Goal: Complete application form

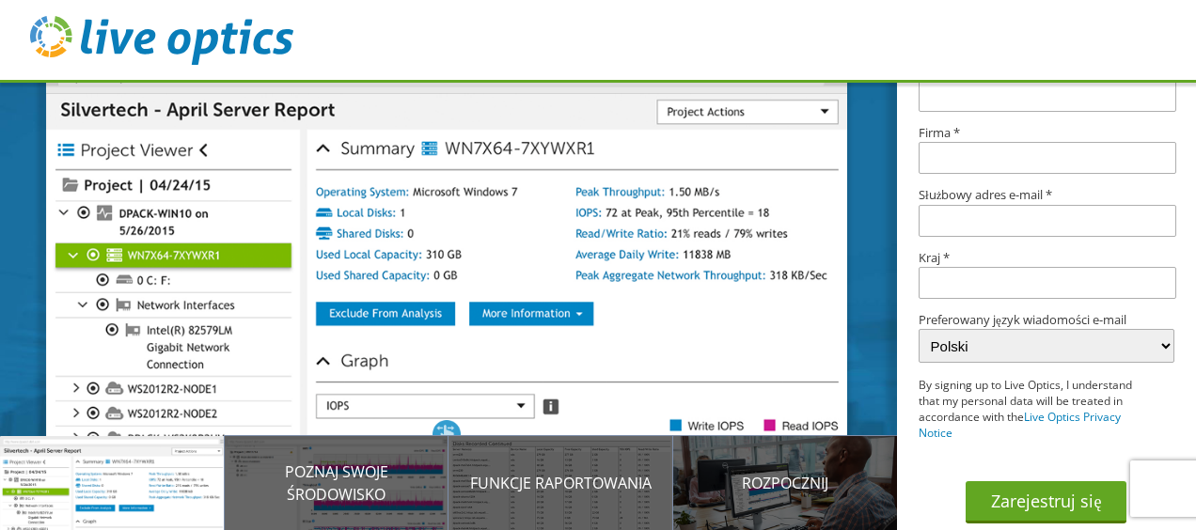
scroll to position [380, 0]
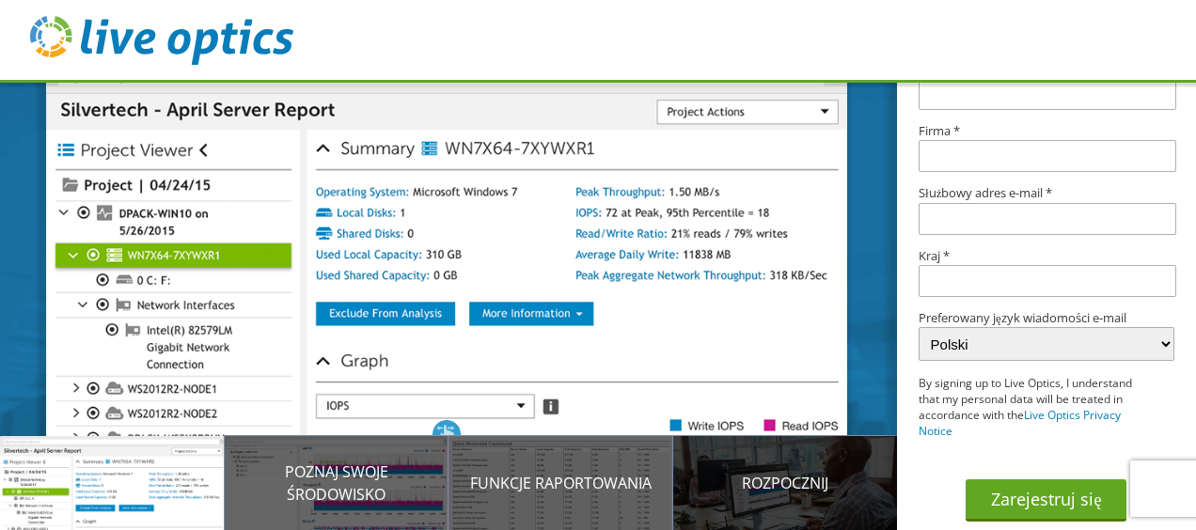
click at [796, 482] on p "Rozpocznij" at bounding box center [785, 483] width 225 height 23
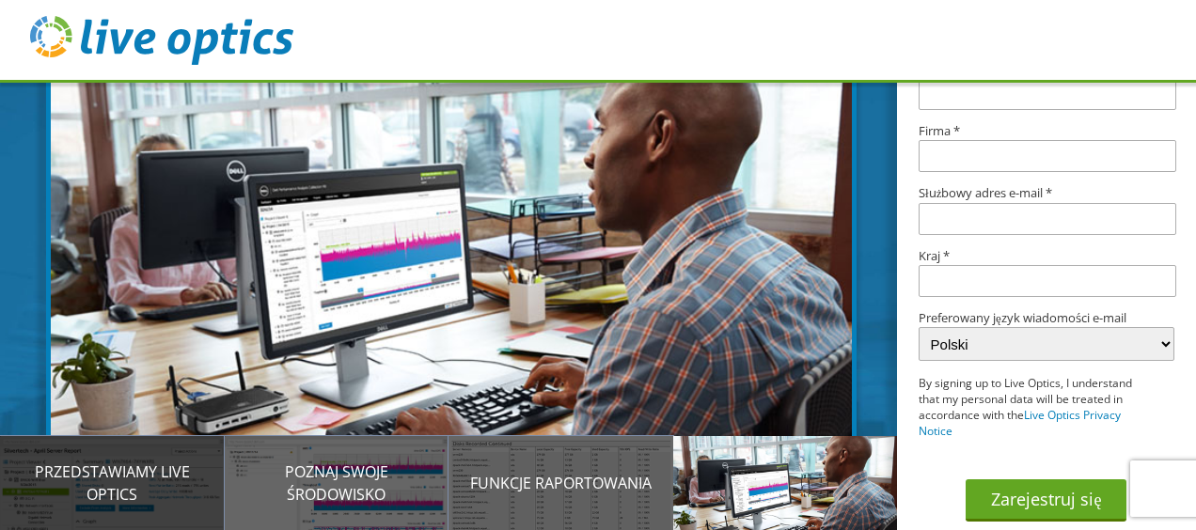
click at [122, 480] on p "Przedstawiamy Live Optics" at bounding box center [112, 483] width 225 height 45
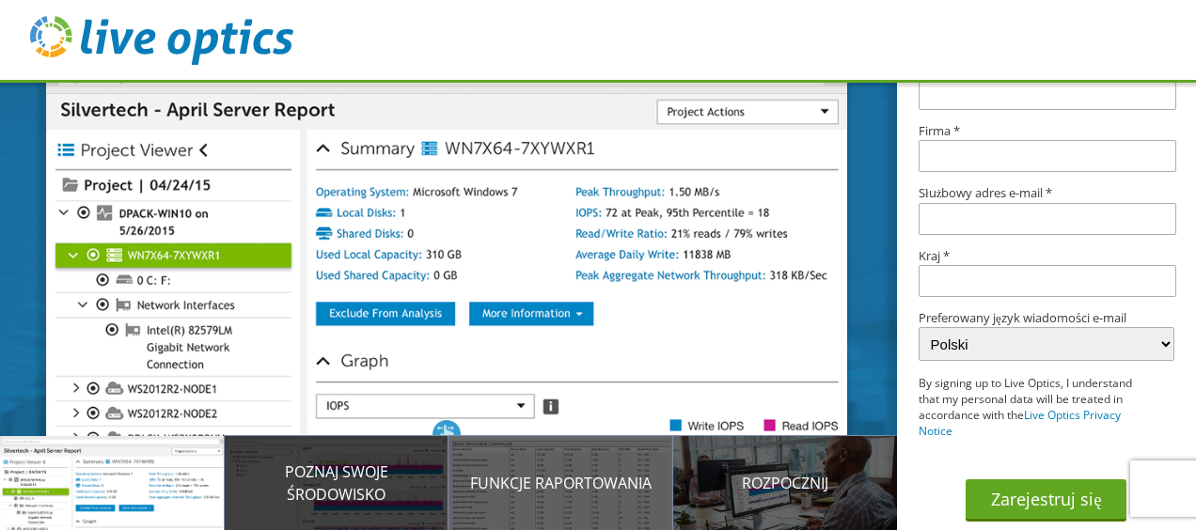
click at [352, 480] on p "Poznaj swoje środowisko" at bounding box center [337, 483] width 225 height 45
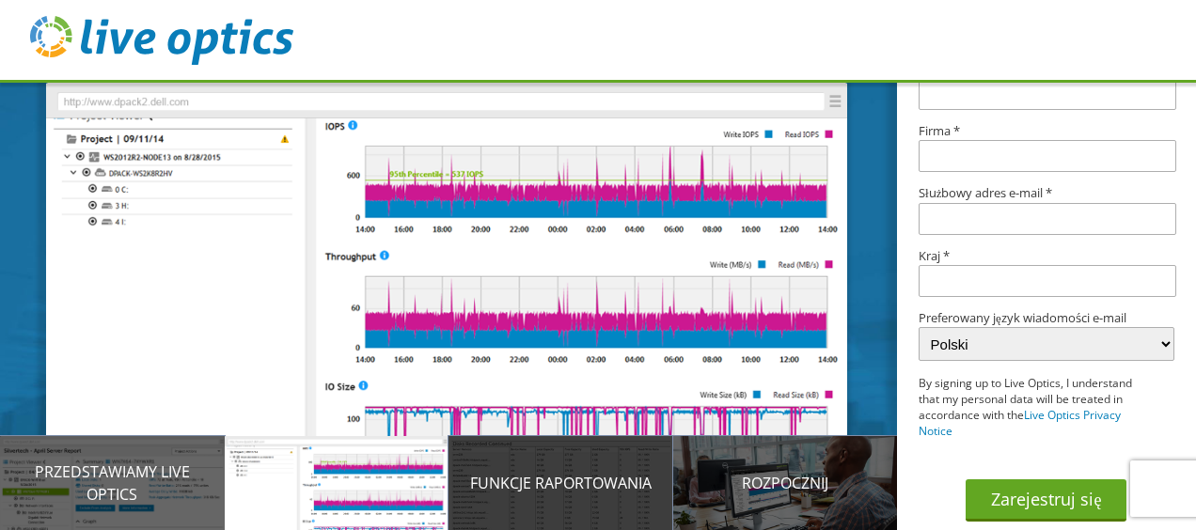
click at [528, 480] on p "Funkcje raportowania" at bounding box center [560, 483] width 225 height 23
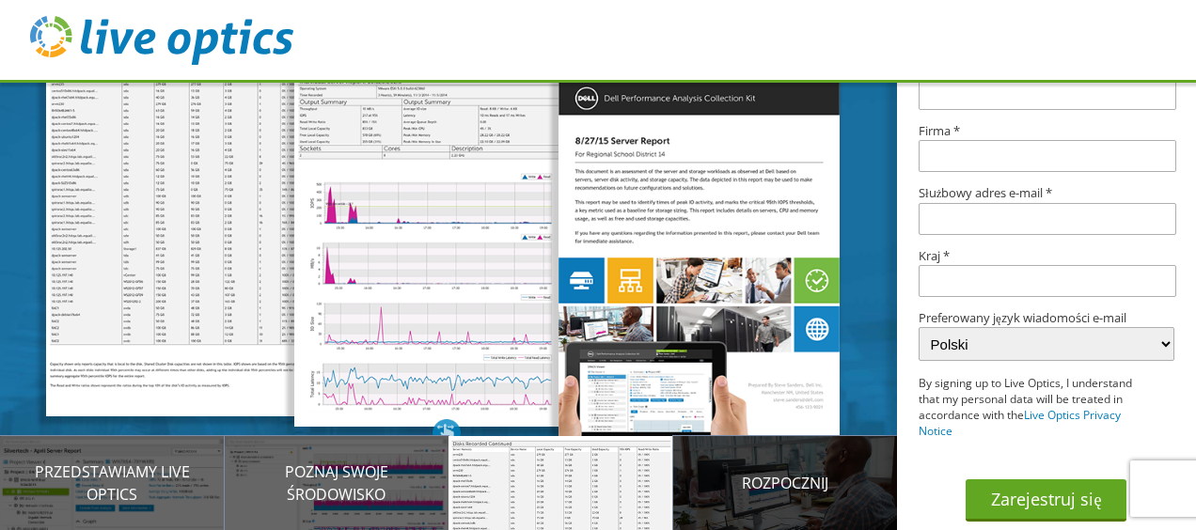
click at [744, 487] on p "Rozpocznij" at bounding box center [785, 483] width 225 height 23
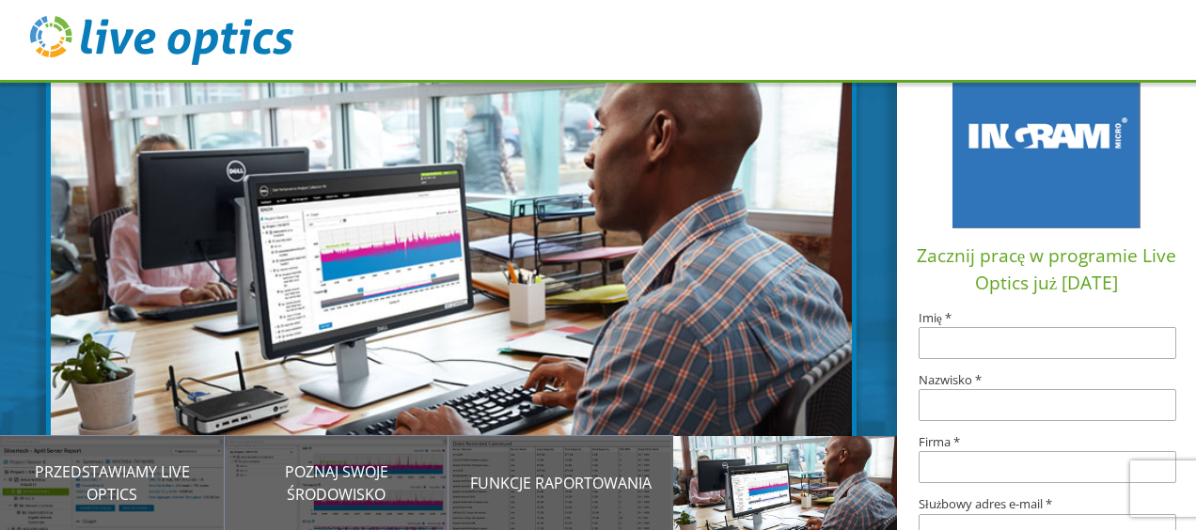
scroll to position [98, 0]
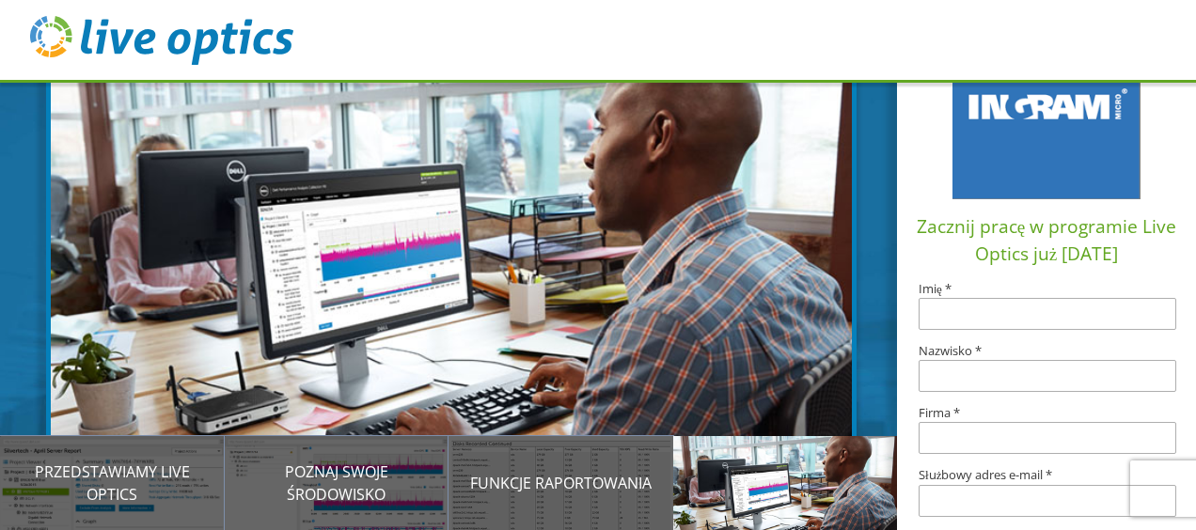
click at [994, 316] on input "text" at bounding box center [1048, 314] width 258 height 32
type input "Artur"
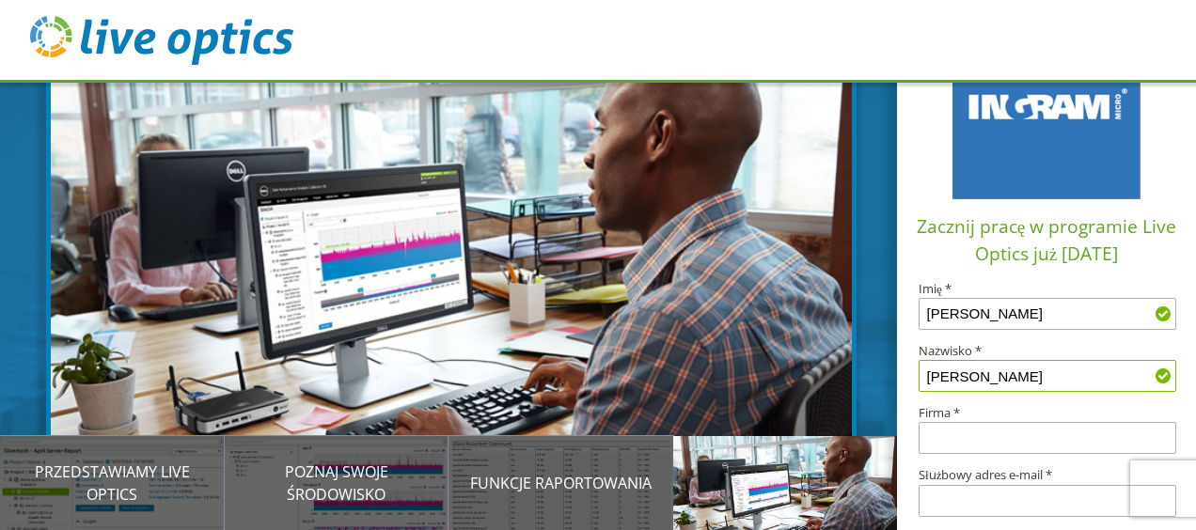
type input "Modzelewski"
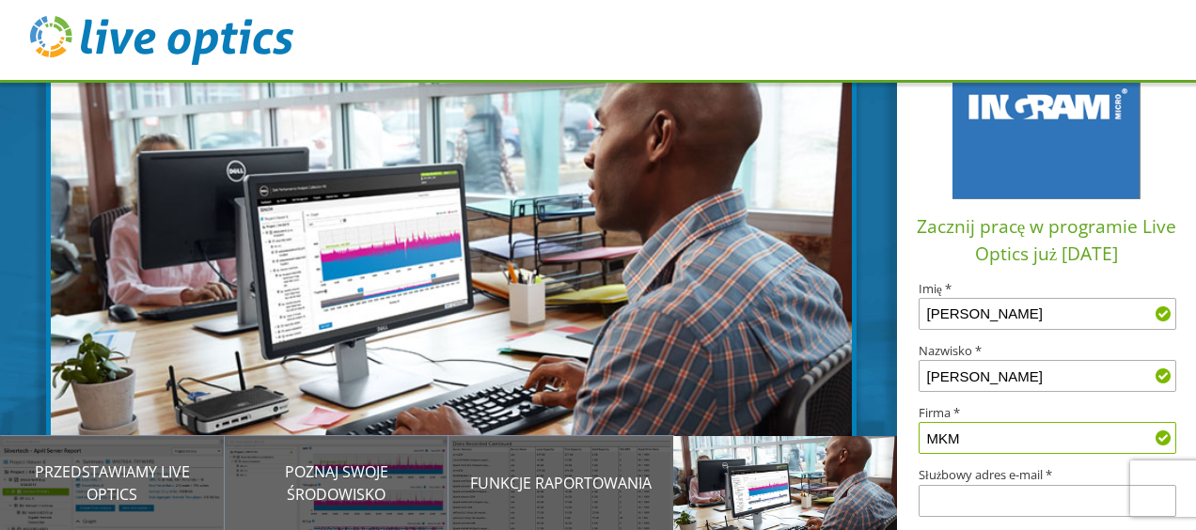
type input "MKM"
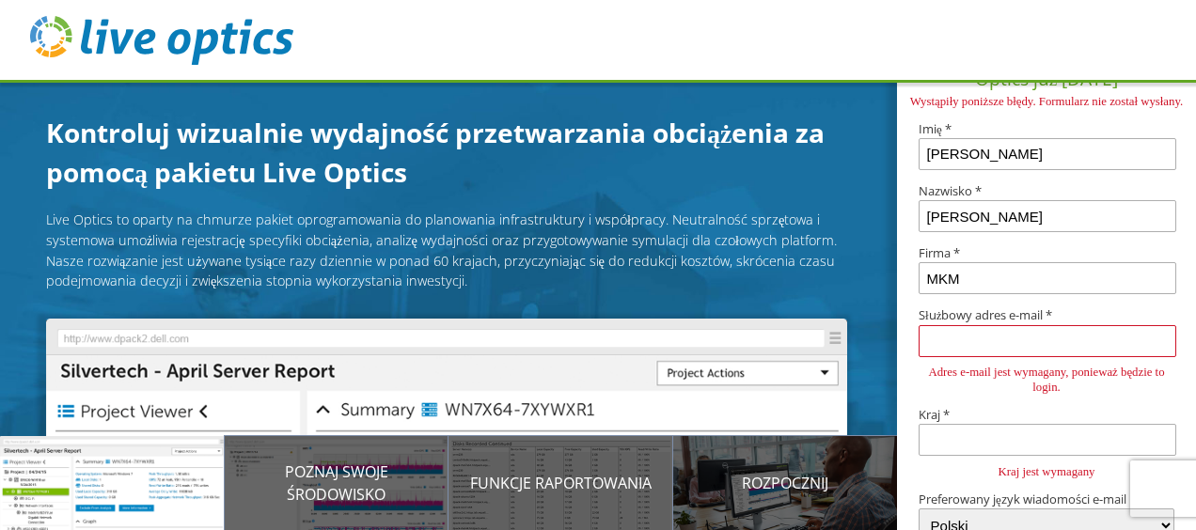
scroll to position [468, 0]
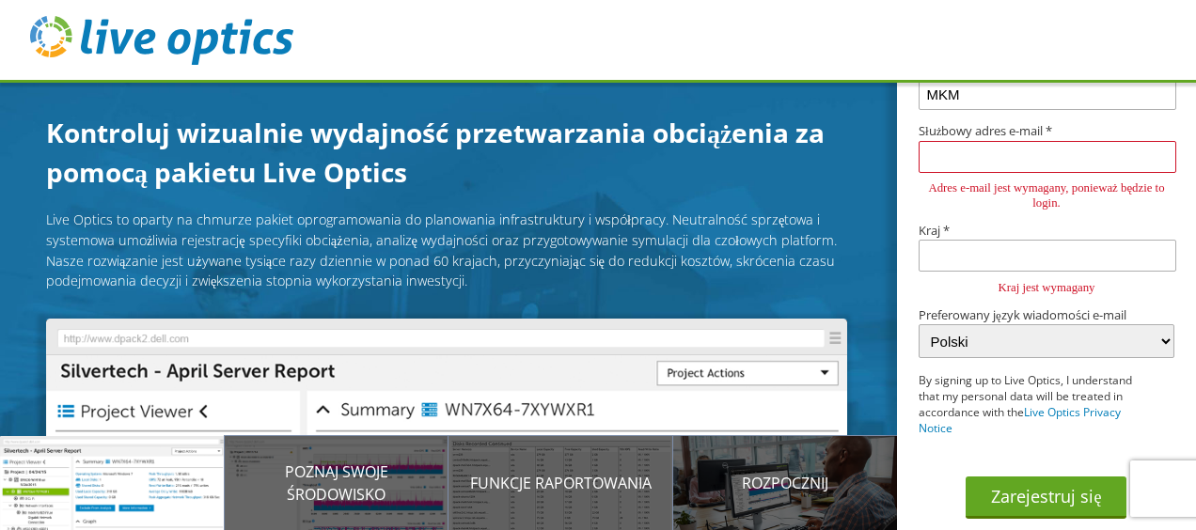
click at [950, 254] on input "text" at bounding box center [1048, 256] width 258 height 32
click at [965, 143] on input "text" at bounding box center [1048, 157] width 258 height 32
type input "artur.modzelewski@mkmmarket.pl"
type input "Polska"
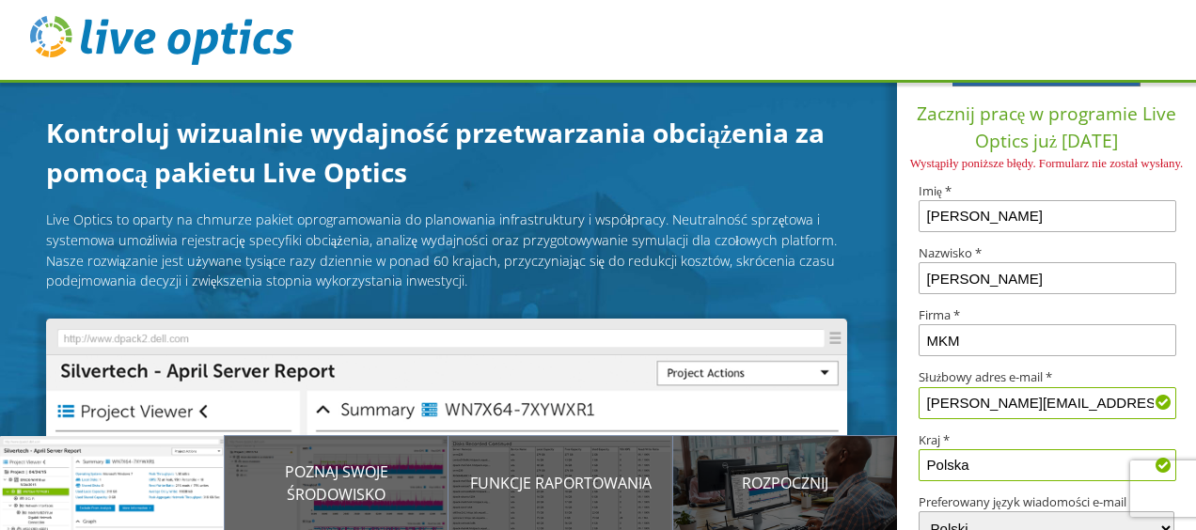
scroll to position [128, 0]
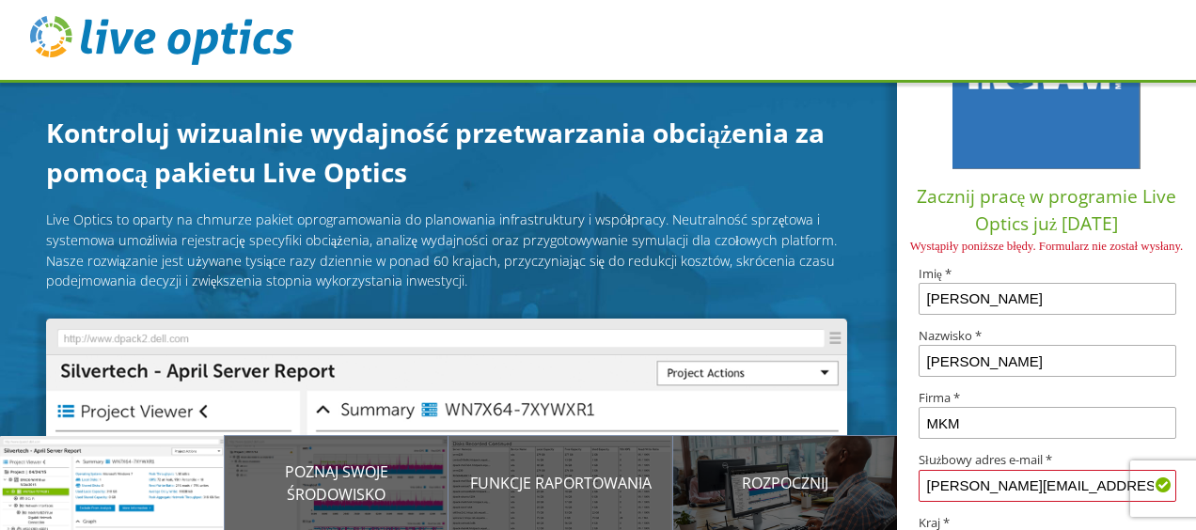
click at [1003, 434] on input "MKM" at bounding box center [1048, 423] width 258 height 32
type input "MKM Market Małgorzata Modzelewska"
click at [1017, 404] on div "Zacznij pracę w programie Live Optics już dziś Wystąpiły poniższe błędy. Formul…" at bounding box center [1046, 376] width 299 height 848
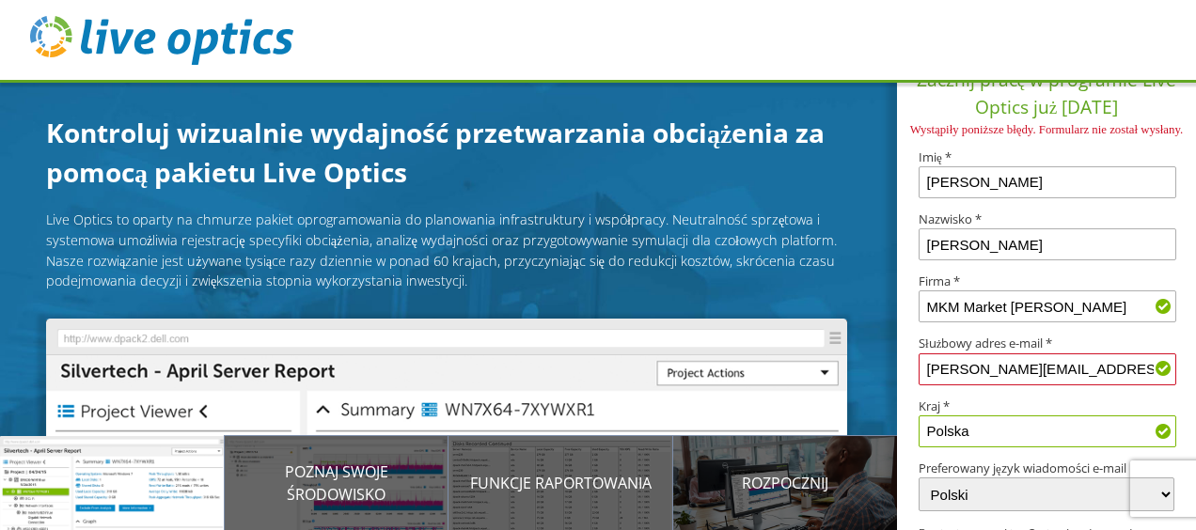
scroll to position [410, 0]
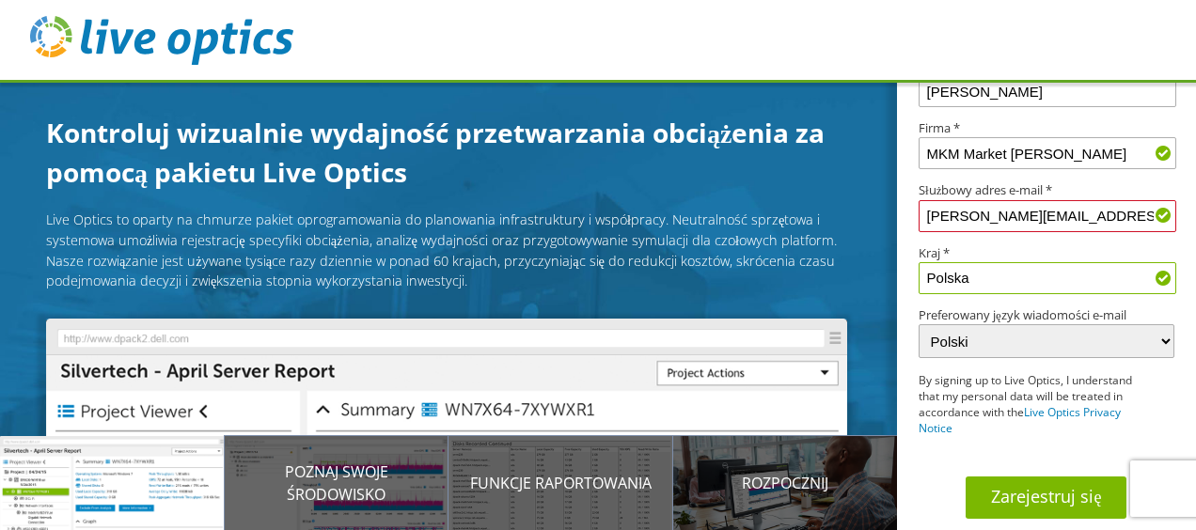
click at [1029, 489] on button "Zarejestruj się" at bounding box center [1046, 498] width 161 height 42
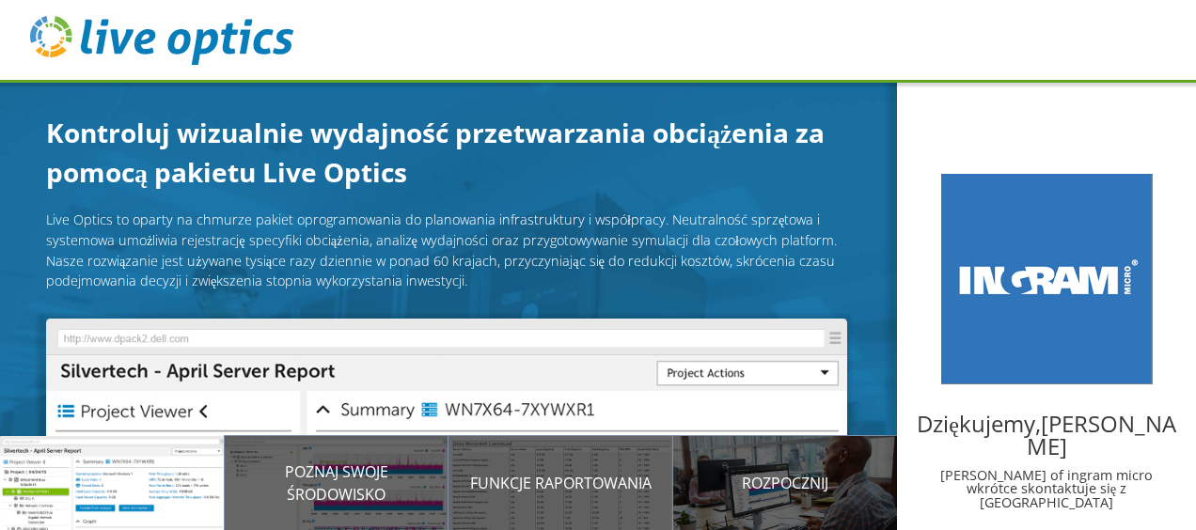
scroll to position [34, 0]
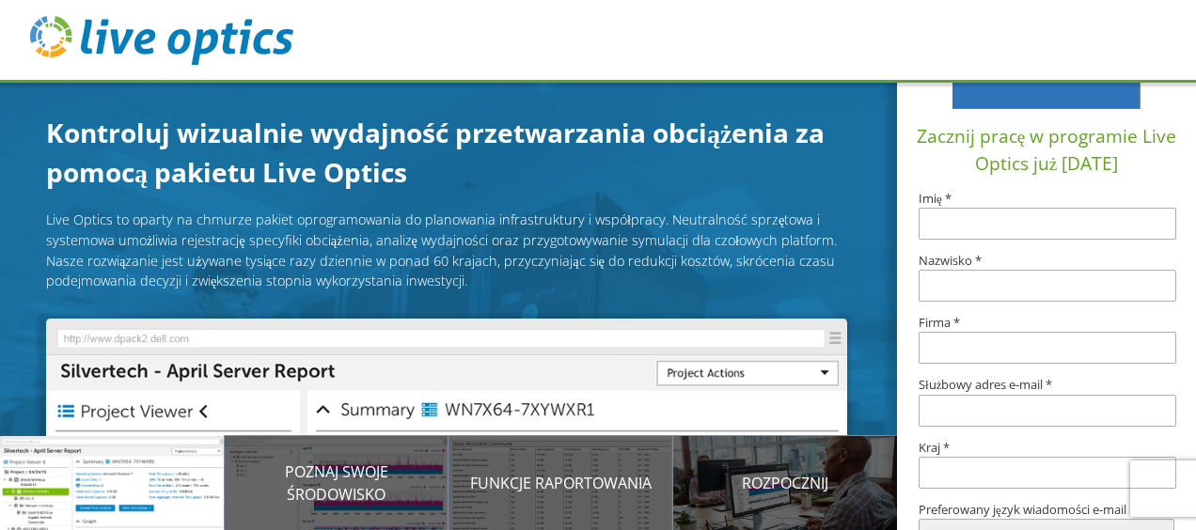
scroll to position [380, 0]
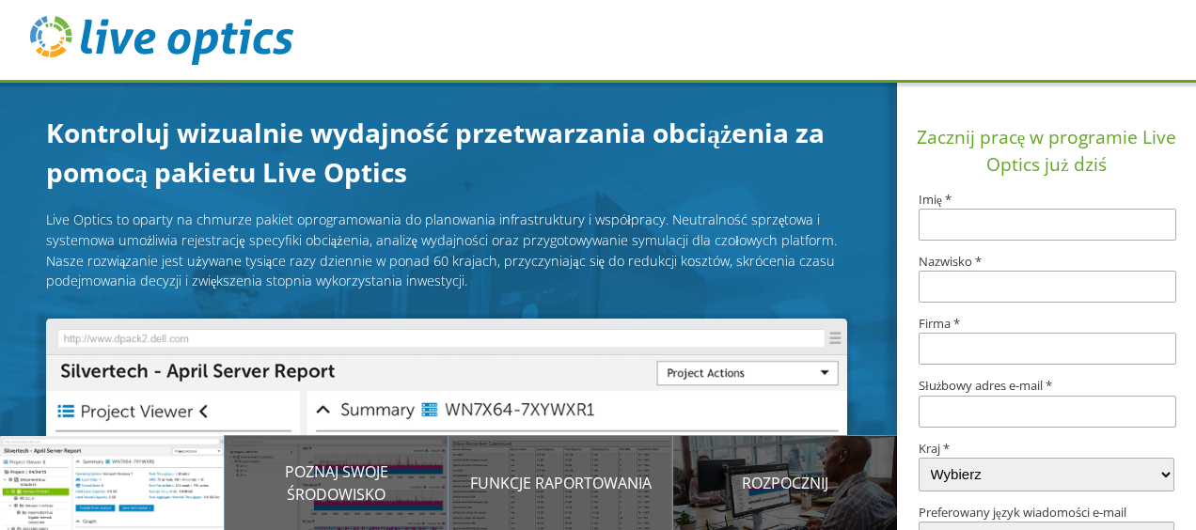
click at [984, 229] on input "text" at bounding box center [1048, 225] width 258 height 32
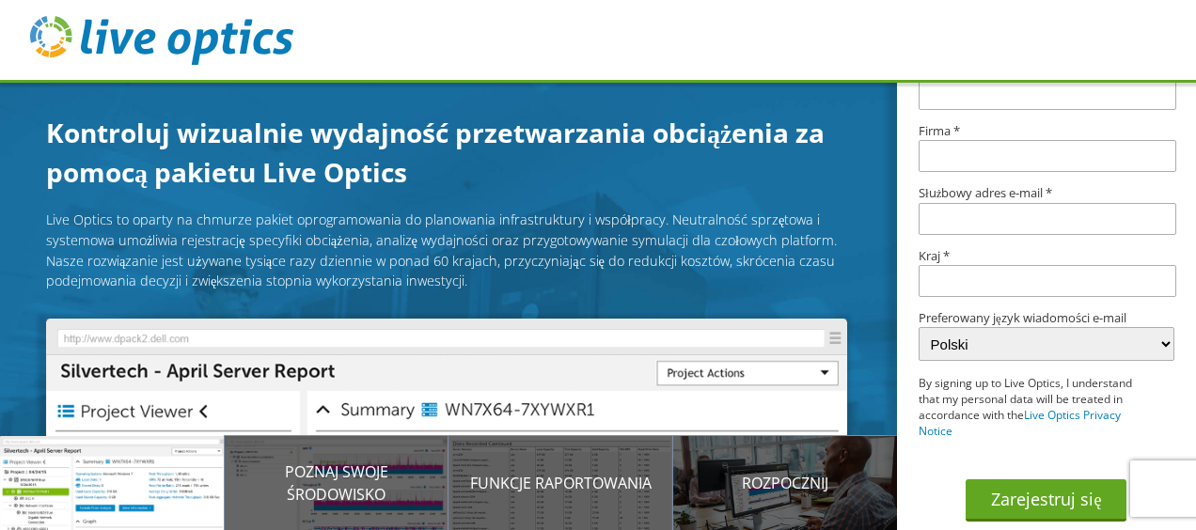
scroll to position [192, 0]
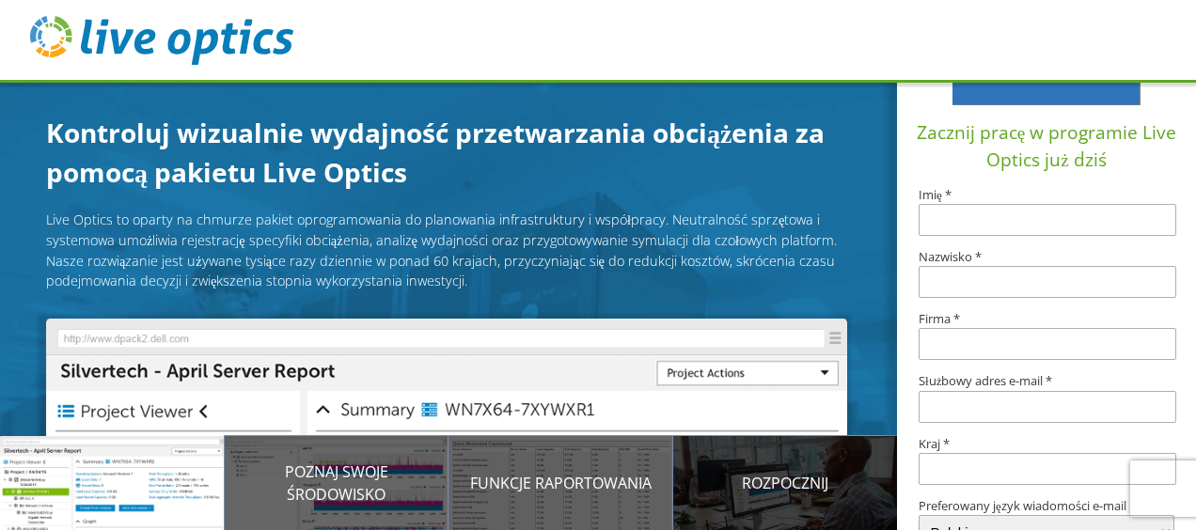
click at [800, 478] on p "Rozpocznij" at bounding box center [785, 483] width 225 height 23
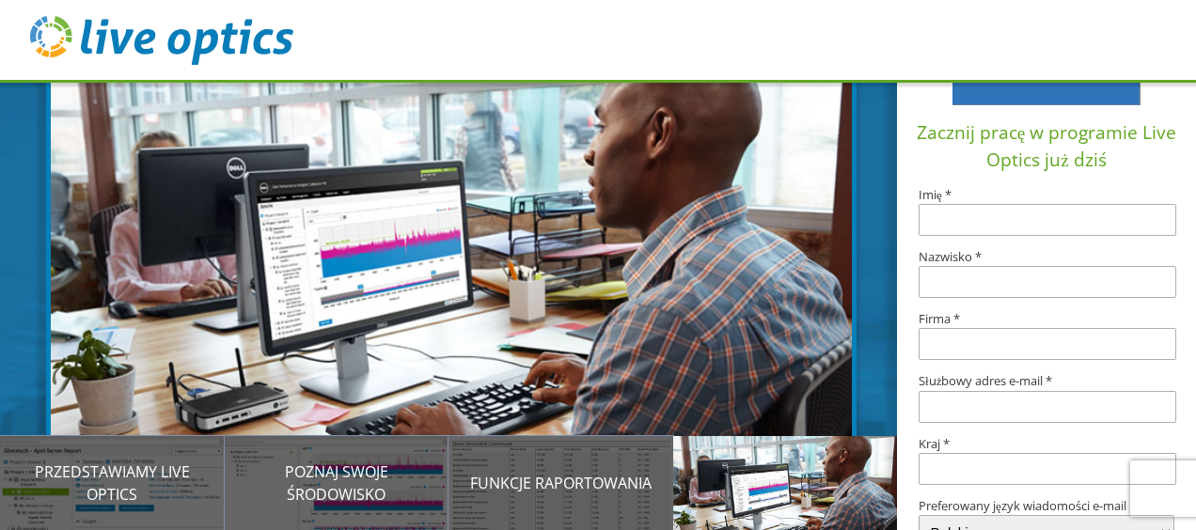
scroll to position [261, 0]
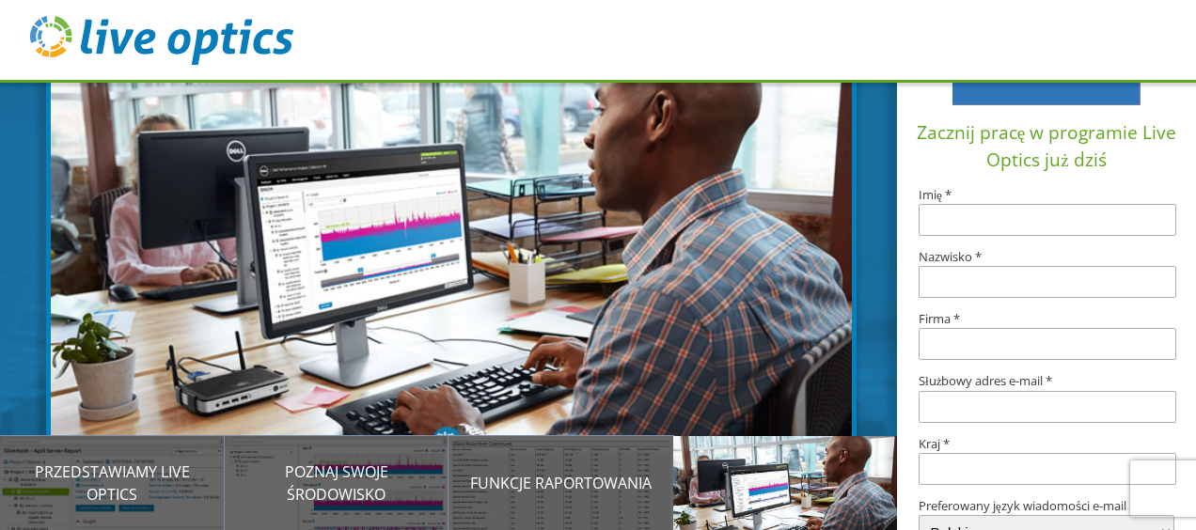
click at [962, 224] on input "text" at bounding box center [1048, 220] width 258 height 32
type input "[PERSON_NAME]"
type input "Modzelewski"
type input "MKM Market Małgorzata Modzelewska"
type input "artur.modzelewski@mkmmarket.pl"
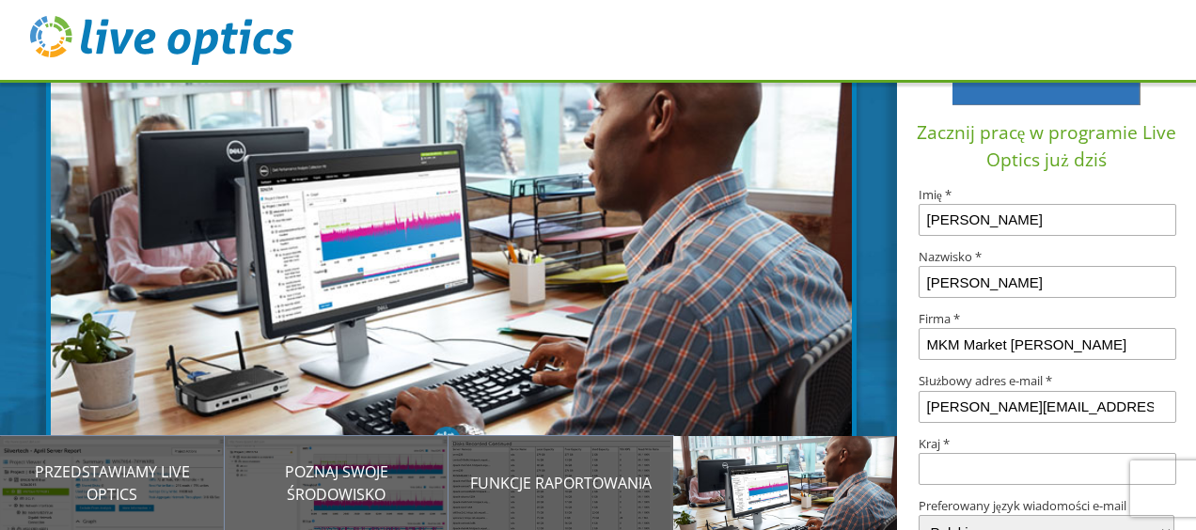
type input "Polska"
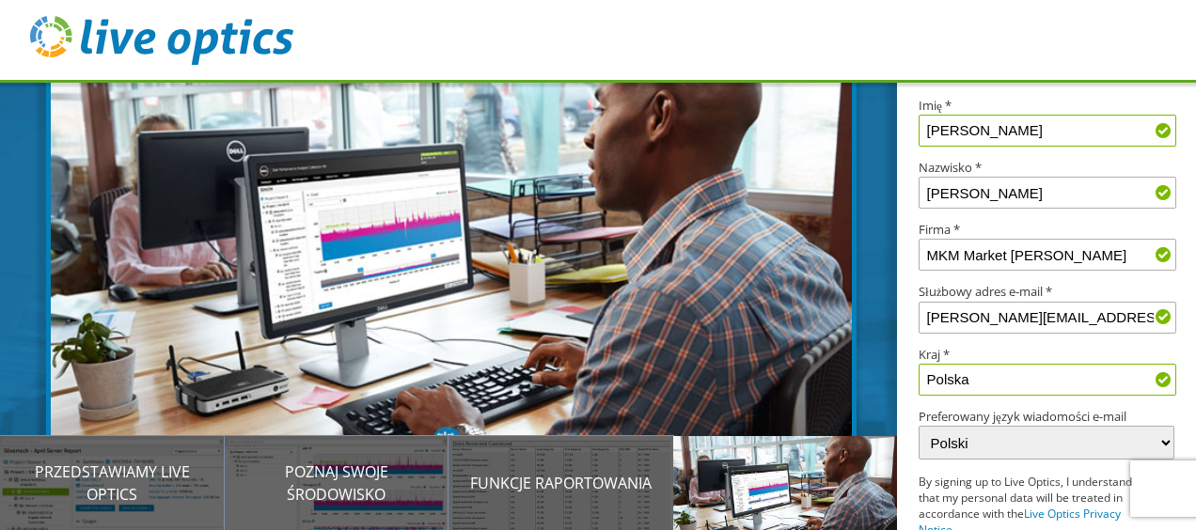
scroll to position [380, 0]
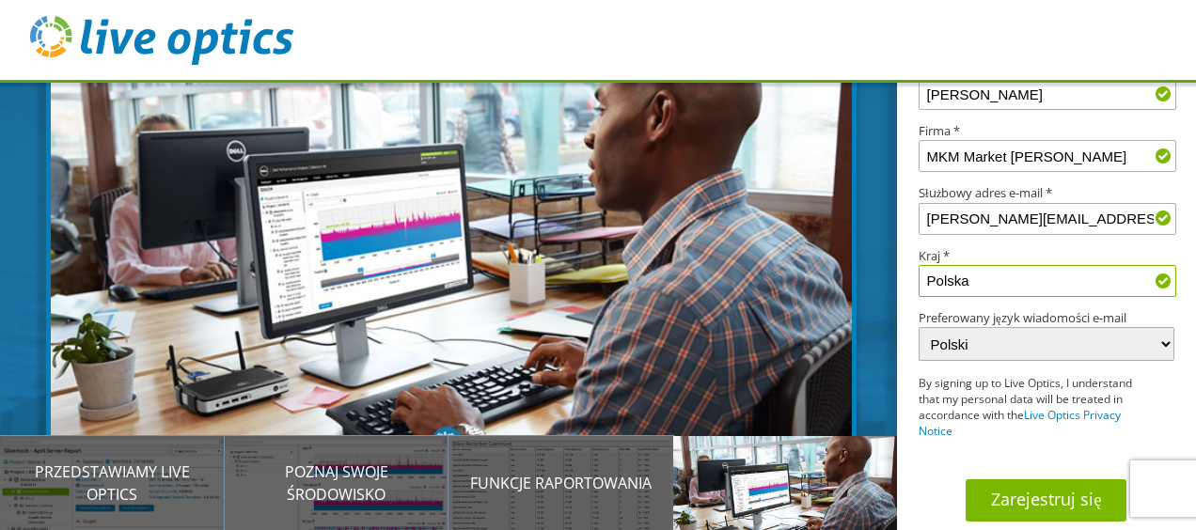
click at [1042, 499] on button "Zarejestruj się" at bounding box center [1046, 501] width 161 height 42
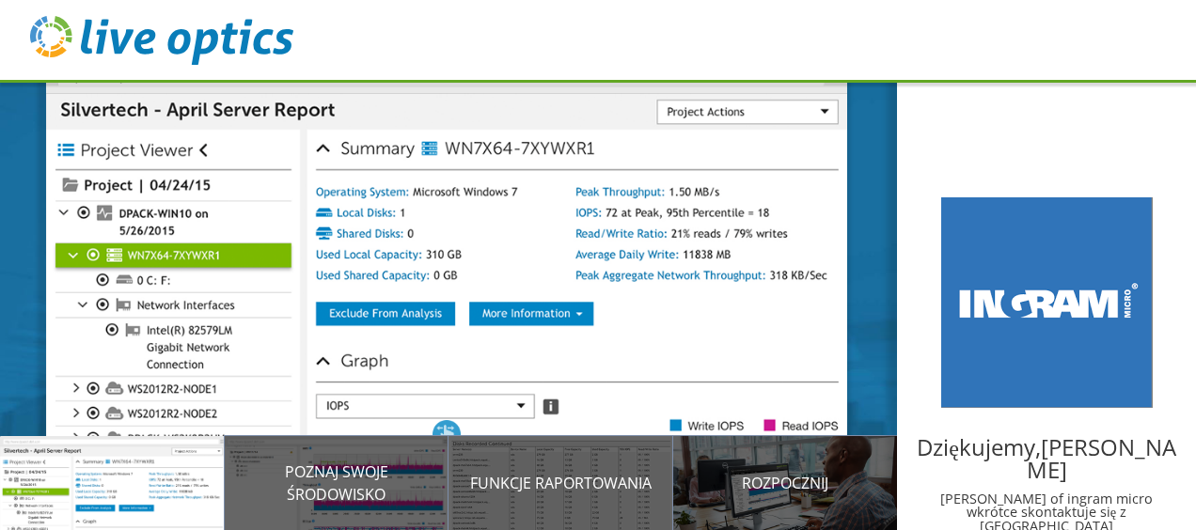
scroll to position [34, 0]
